Goal: Complete application form

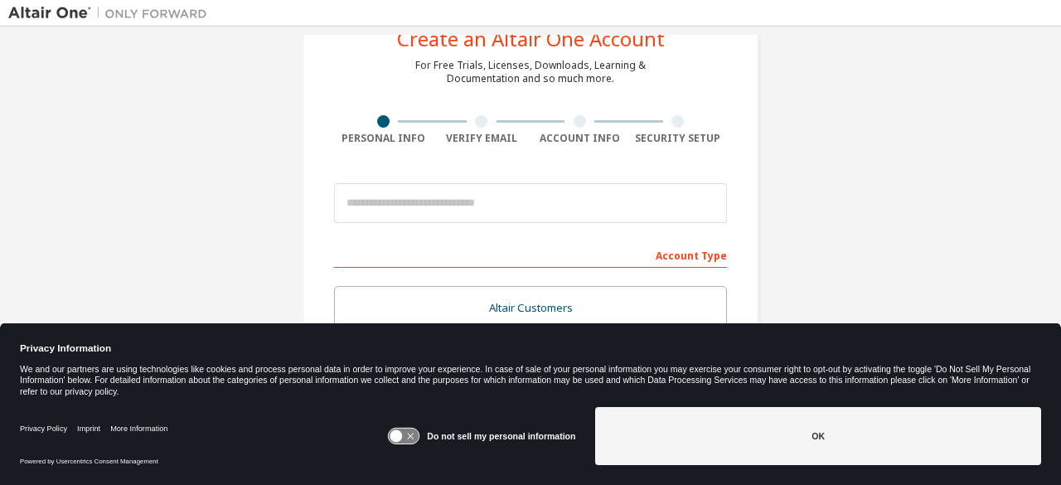
scroll to position [83, 0]
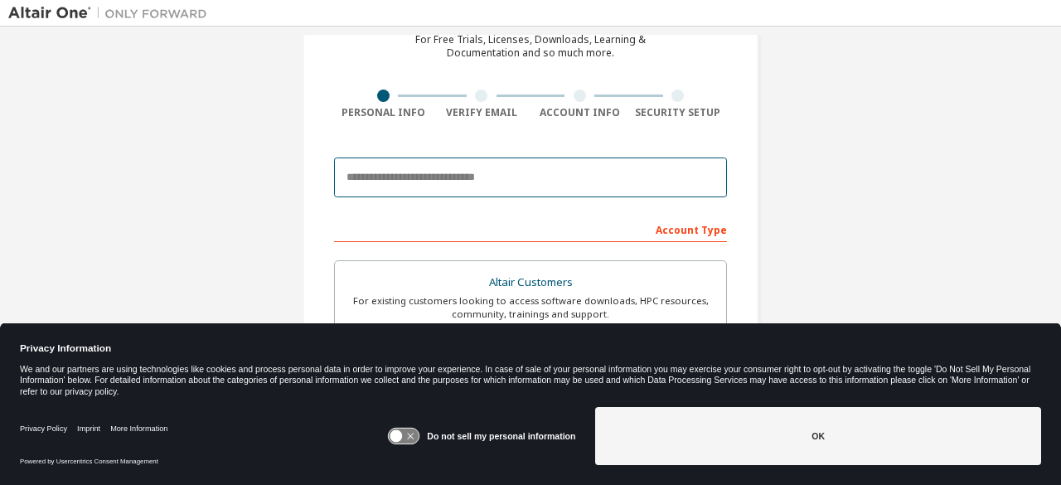
click at [528, 170] on input "email" at bounding box center [530, 178] width 393 height 40
type input "**********"
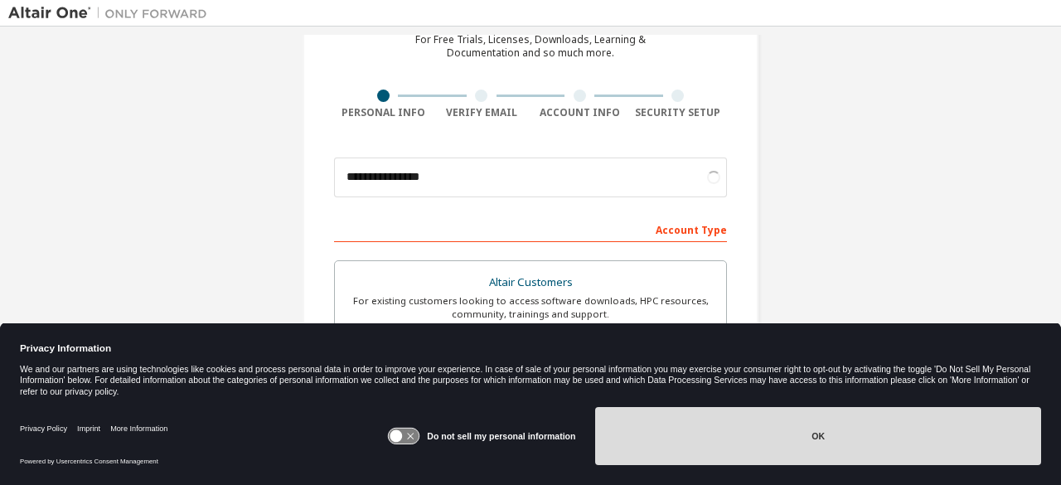
click at [686, 422] on button "OK" at bounding box center [818, 436] width 446 height 58
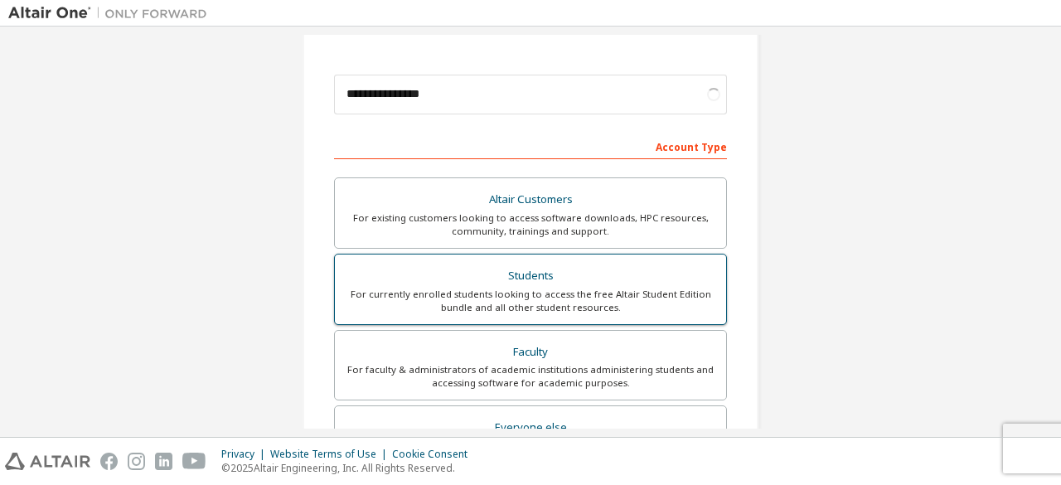
click at [585, 294] on div "For currently enrolled students looking to access the free Altair Student Editi…" at bounding box center [530, 301] width 371 height 27
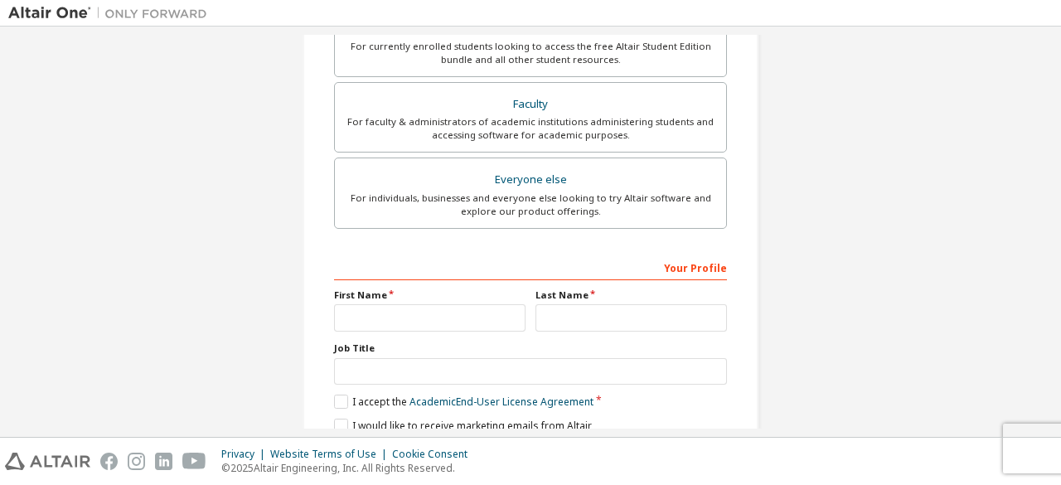
scroll to position [414, 0]
click at [380, 319] on input "text" at bounding box center [429, 316] width 191 height 27
type input "*****"
click at [572, 319] on input "text" at bounding box center [631, 316] width 191 height 27
type input "******"
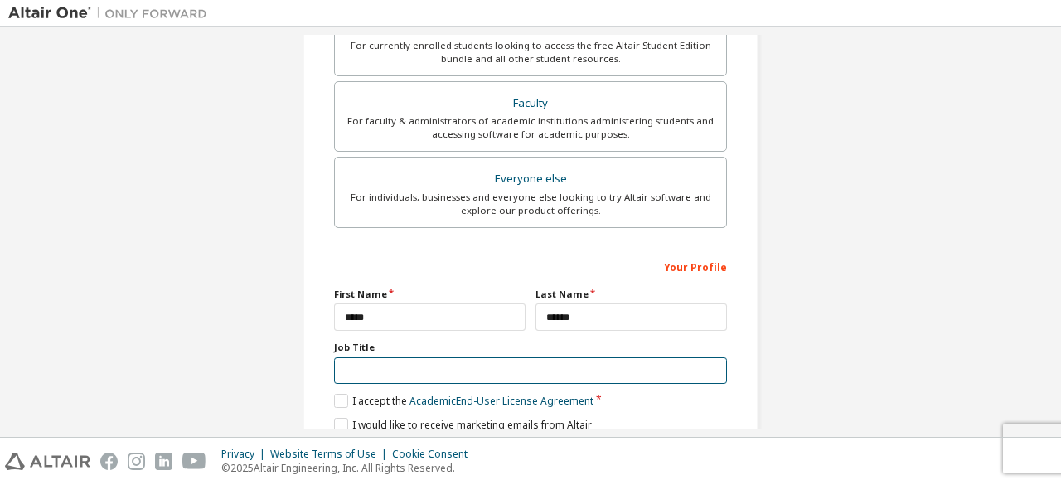
click at [410, 357] on input "text" at bounding box center [530, 370] width 393 height 27
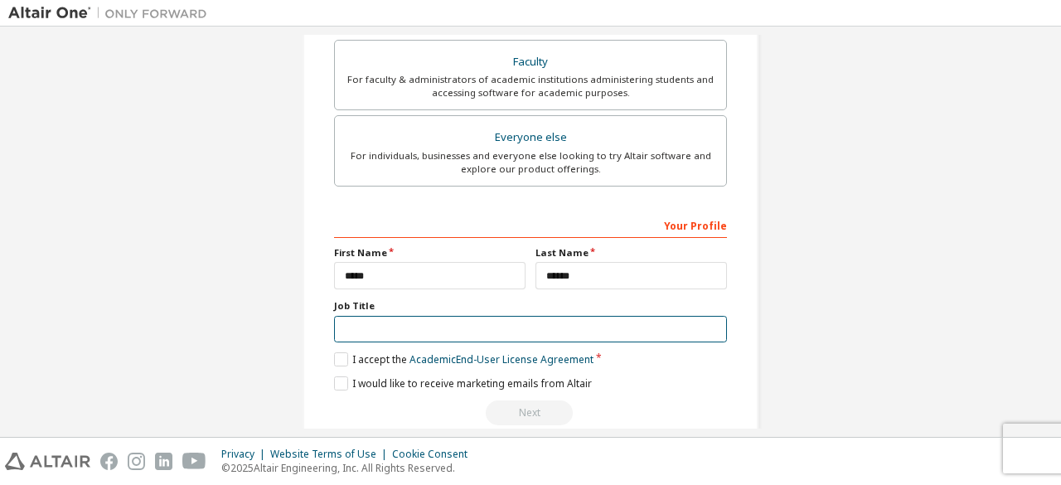
scroll to position [479, 0]
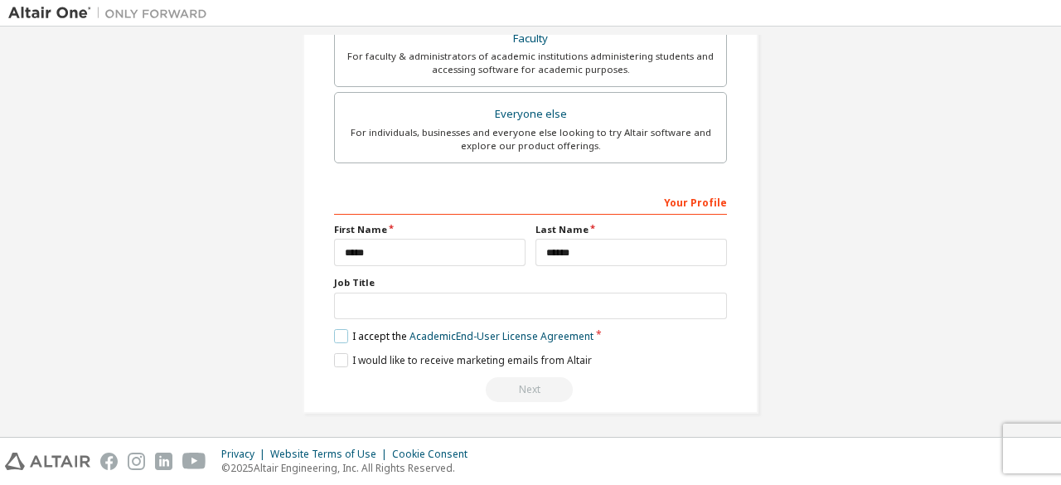
click at [337, 333] on label "I accept the Academic End-User License Agreement" at bounding box center [463, 336] width 259 height 14
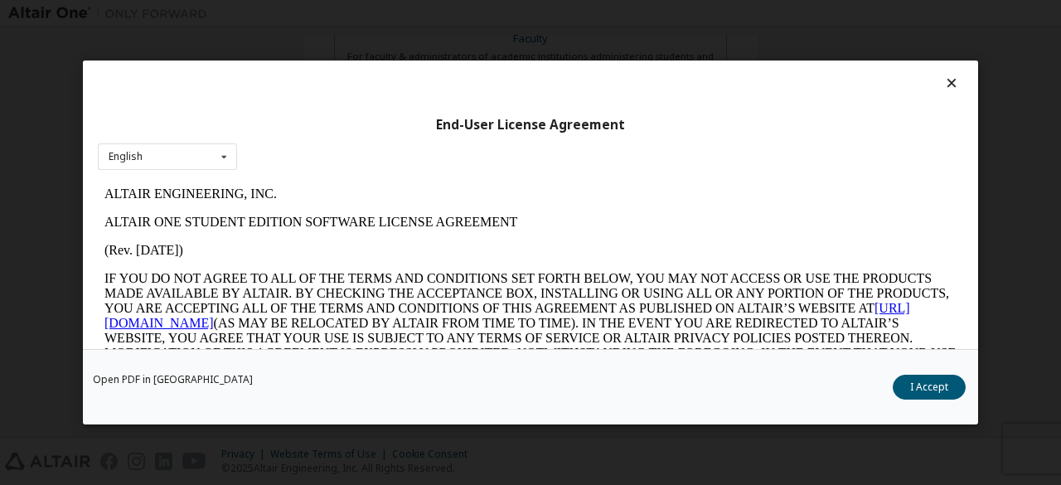
scroll to position [0, 0]
click at [913, 393] on button "I Accept" at bounding box center [929, 387] width 73 height 25
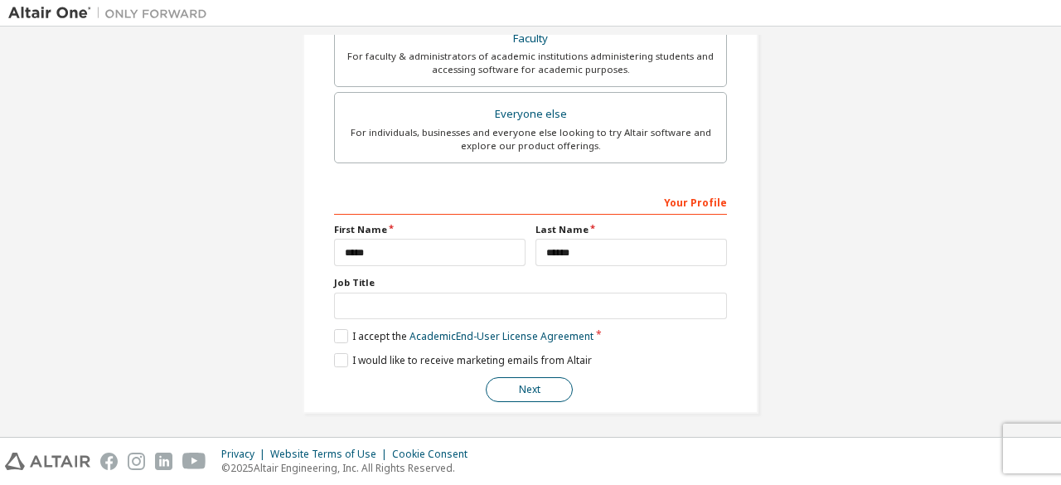
click at [529, 389] on button "Next" at bounding box center [529, 389] width 87 height 25
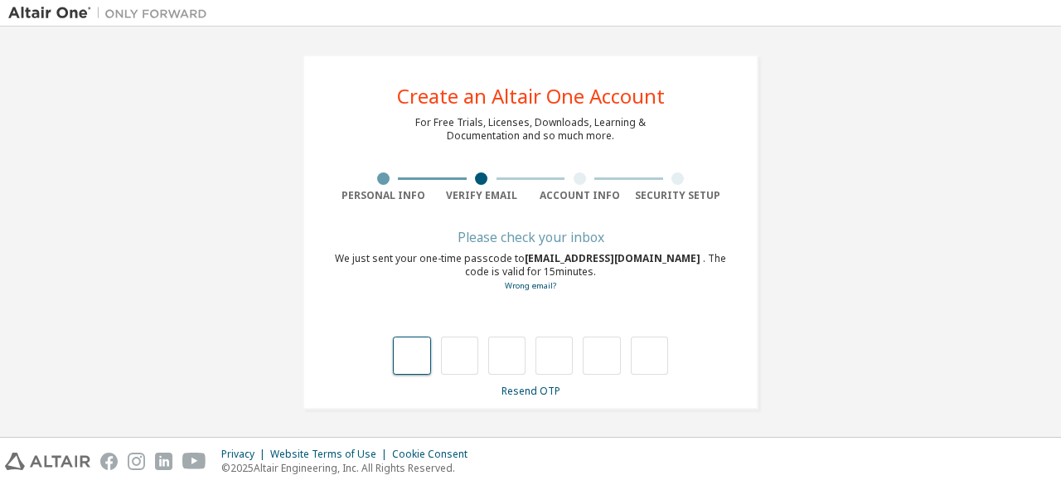
type input "*"
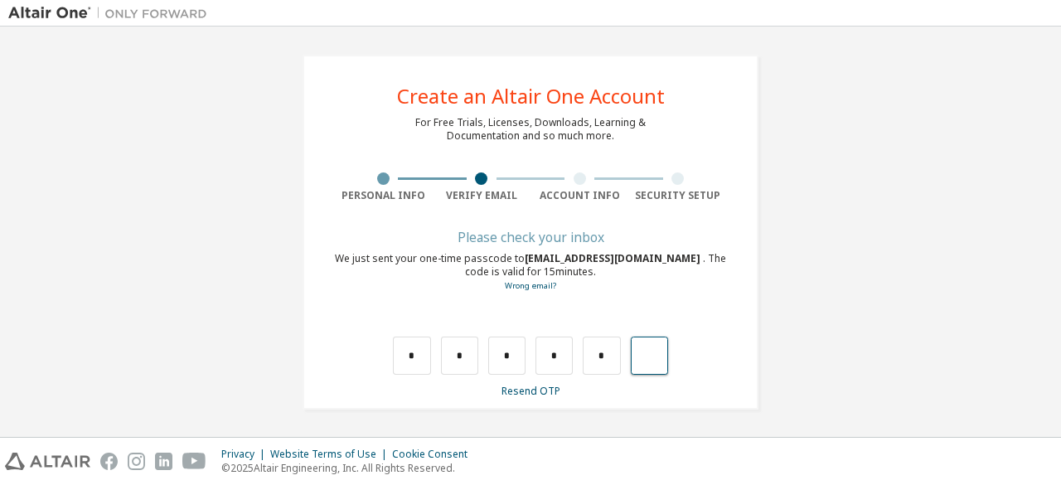
type input "*"
